Goal: Task Accomplishment & Management: Manage account settings

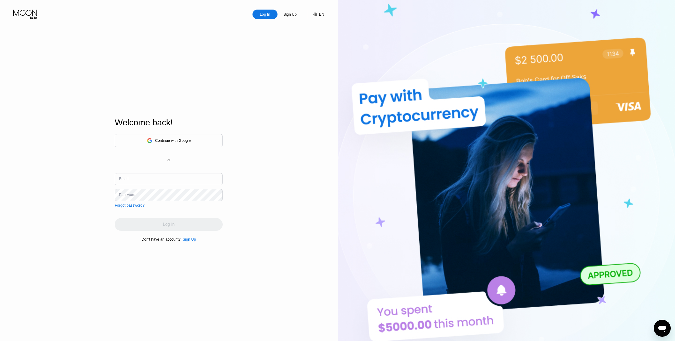
click at [144, 176] on input "text" at bounding box center [169, 179] width 108 height 12
paste input "[EMAIL_ADDRESS][DOMAIN_NAME]"
type input "[EMAIL_ADDRESS][DOMAIN_NAME]"
click at [119, 196] on div "Password" at bounding box center [127, 195] width 16 height 4
click at [132, 194] on div "Password" at bounding box center [127, 195] width 16 height 4
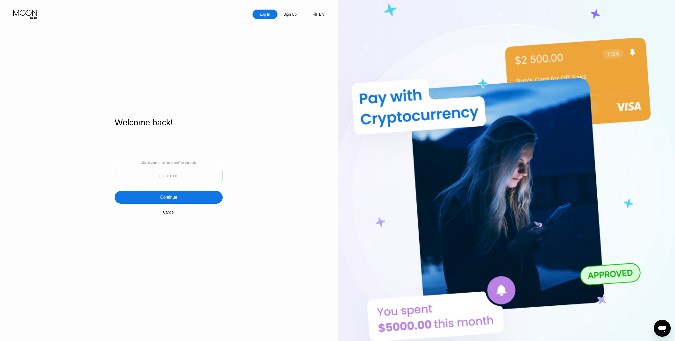
click at [155, 179] on input at bounding box center [169, 176] width 108 height 12
paste input "190541"
type input "190541"
click at [206, 196] on div "Continue" at bounding box center [169, 197] width 108 height 13
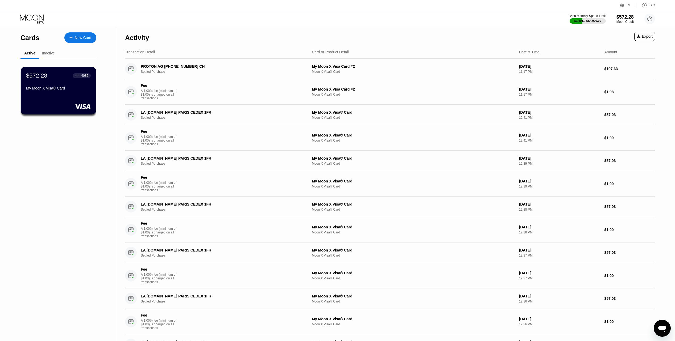
click at [65, 79] on div "$572.28 ● ● ● ● 4086" at bounding box center [58, 75] width 65 height 7
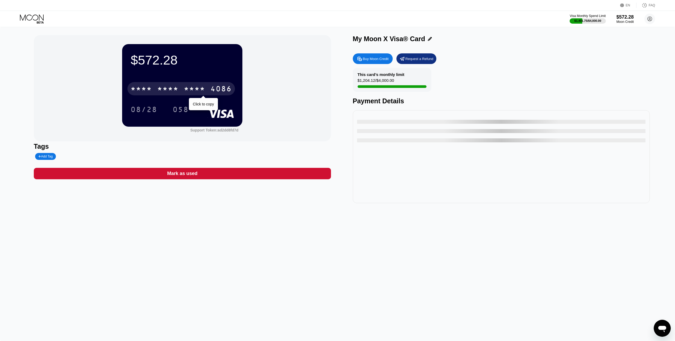
click at [170, 90] on div "* * * *" at bounding box center [167, 89] width 21 height 9
